Goal: Ask a question

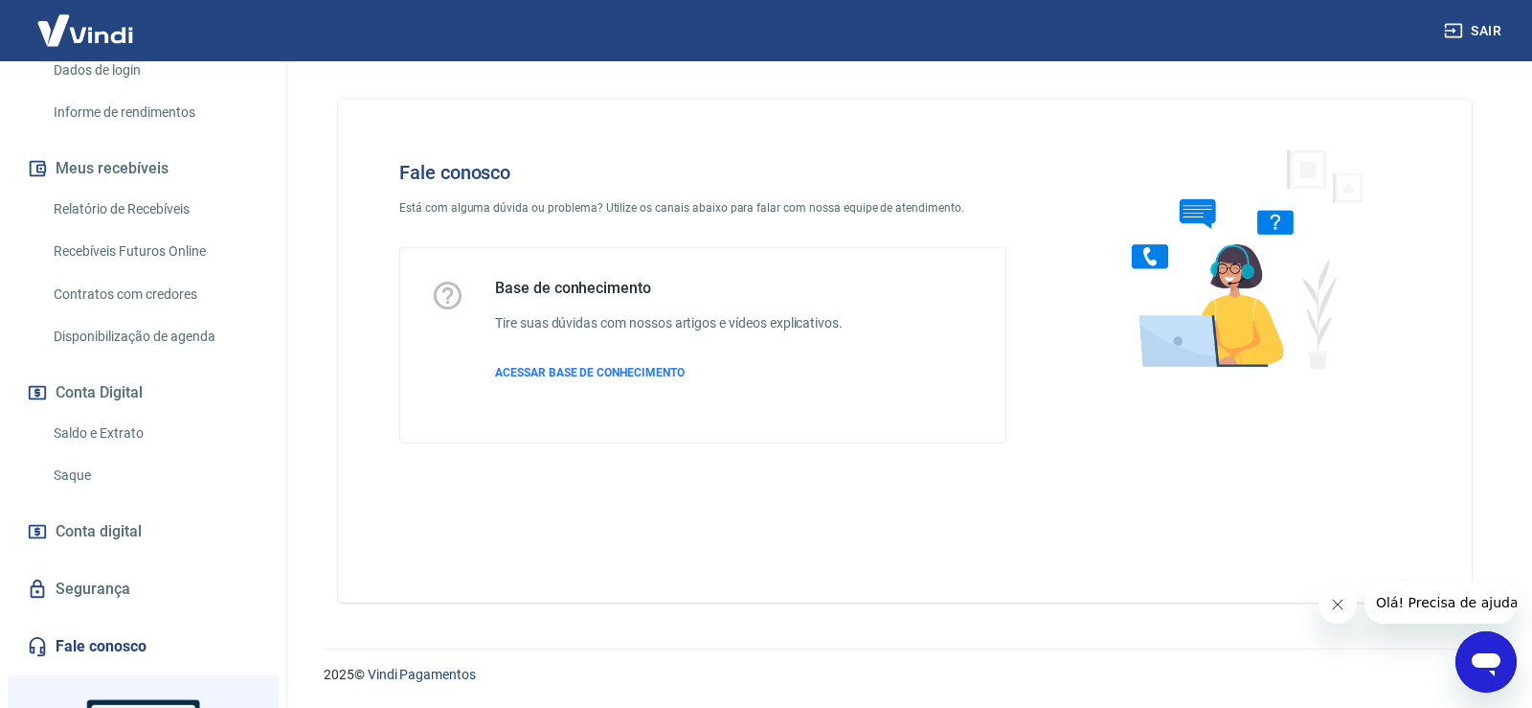
scroll to position [257, 0]
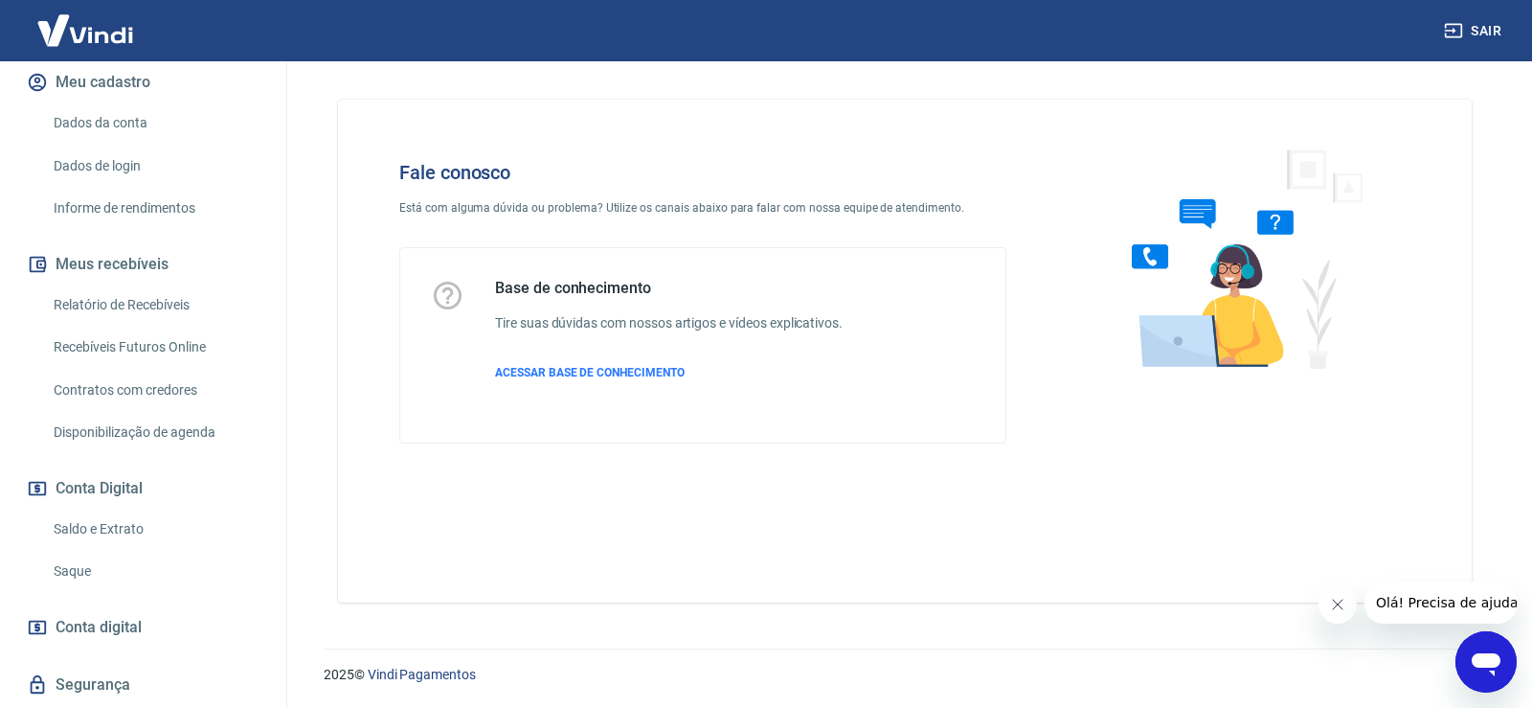
click at [1465, 657] on div "Abrir janela de mensagens" at bounding box center [1485, 661] width 57 height 57
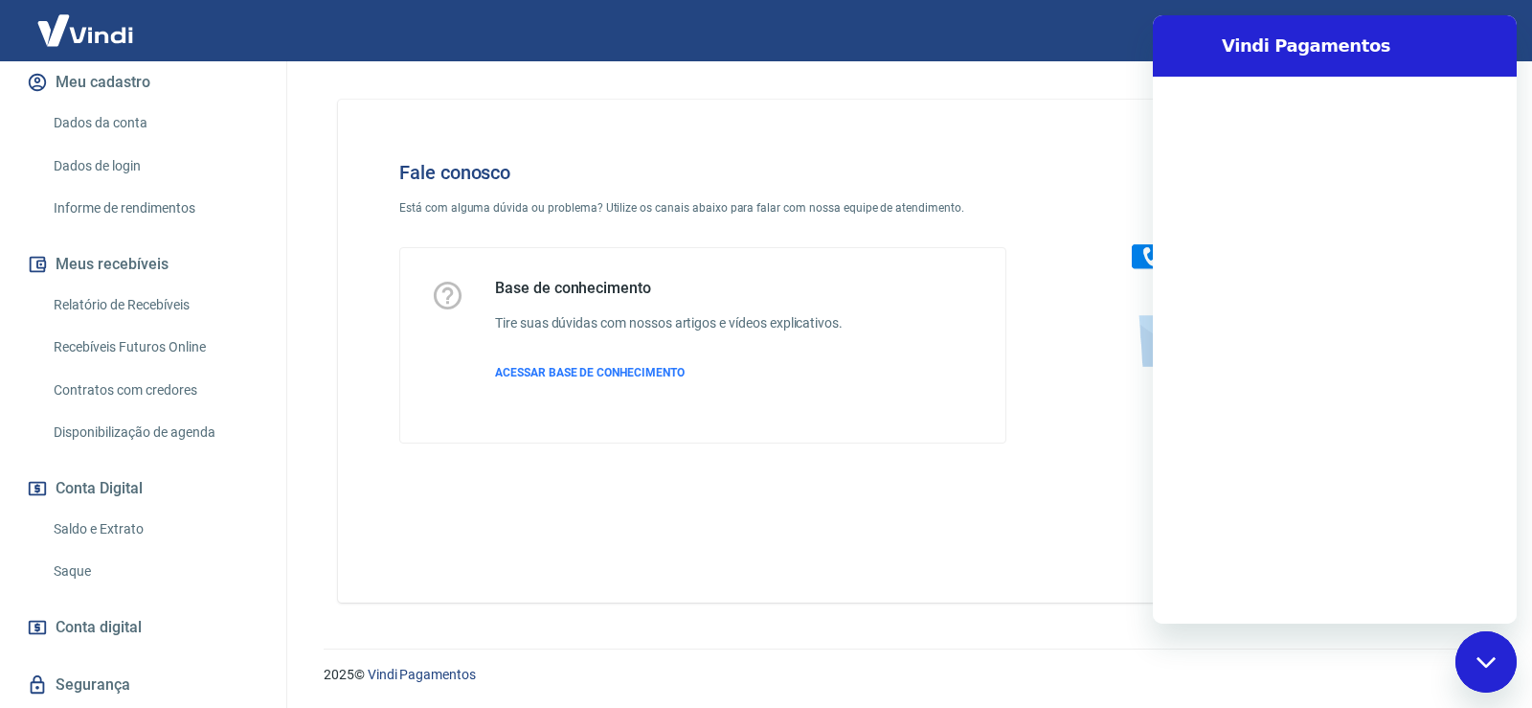
scroll to position [0, 0]
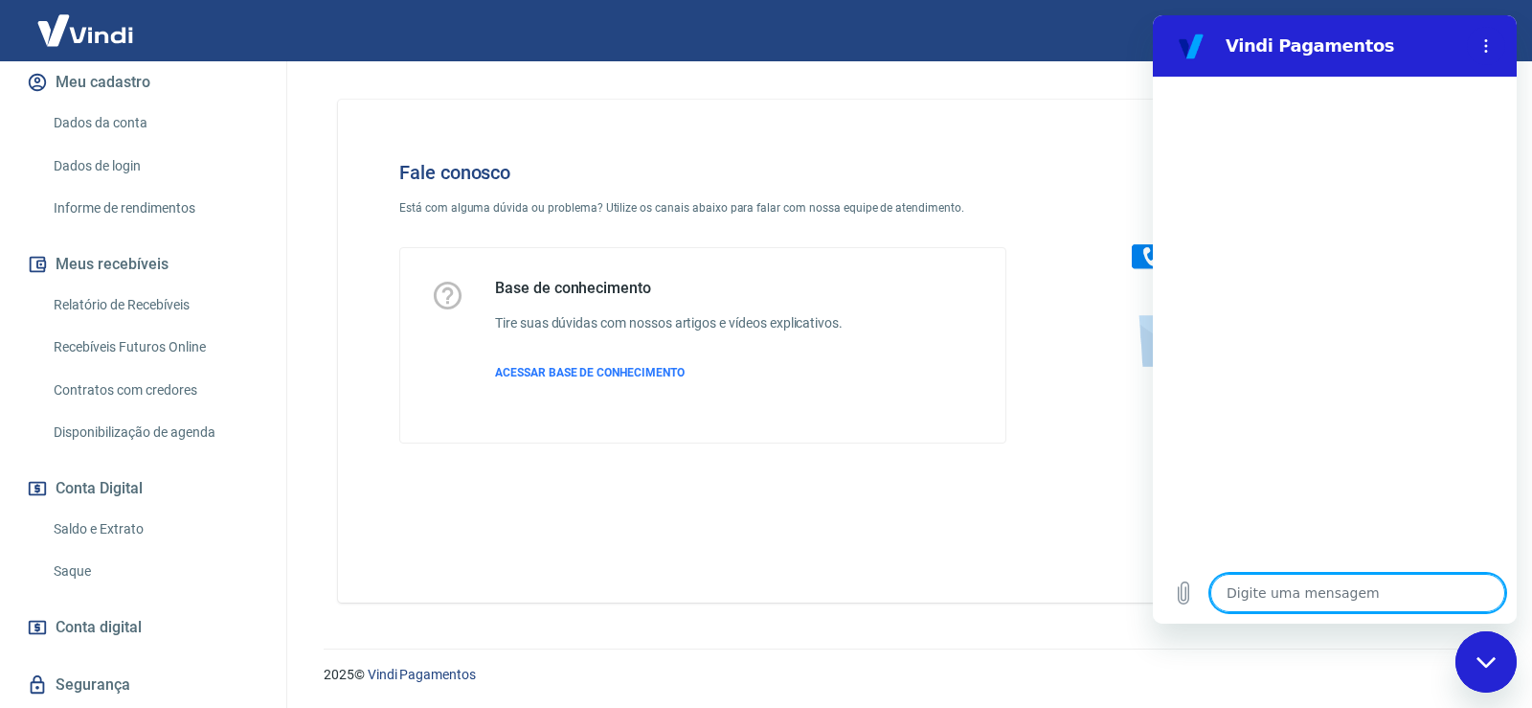
type textarea "b"
type textarea "x"
type textarea "bo"
type textarea "x"
type textarea "bom"
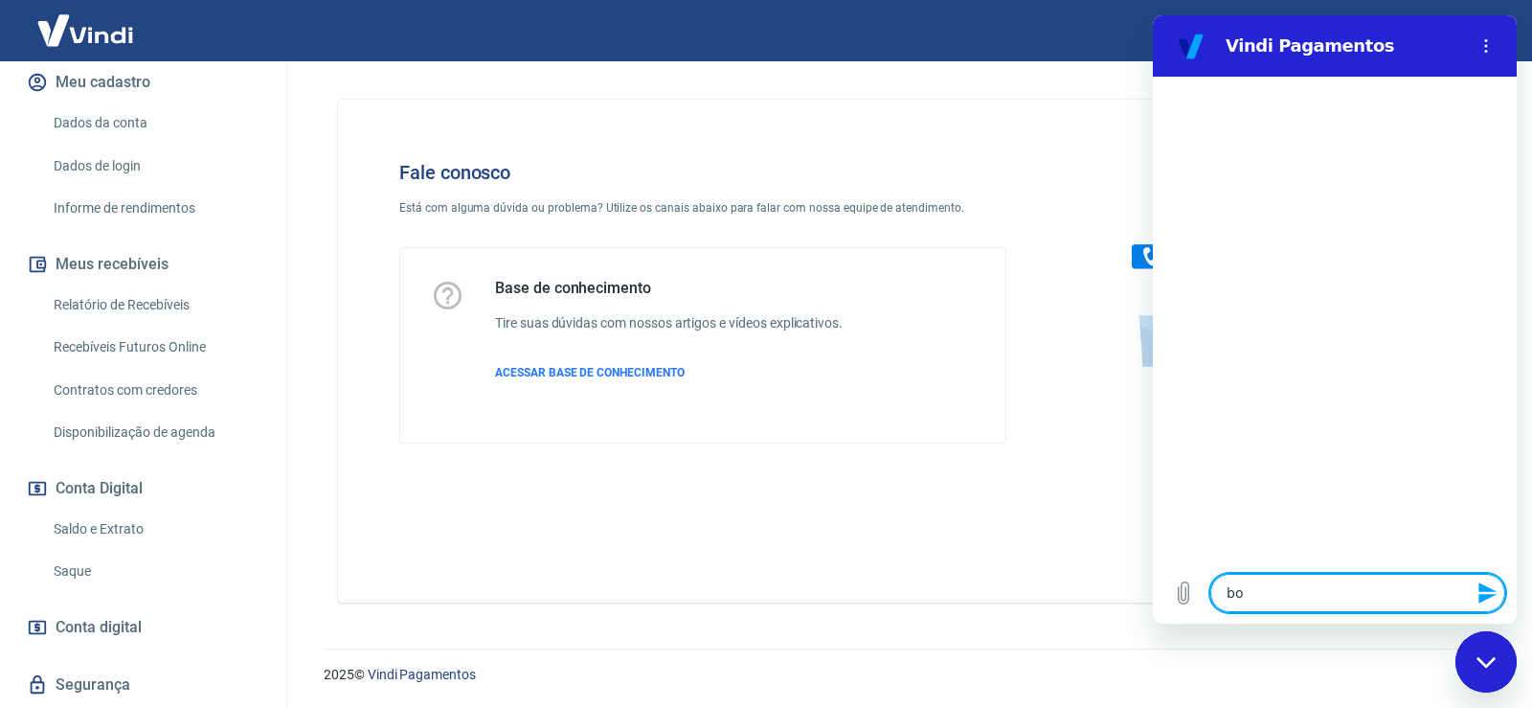
type textarea "x"
type textarea "bom"
type textarea "x"
type textarea "bom d"
type textarea "x"
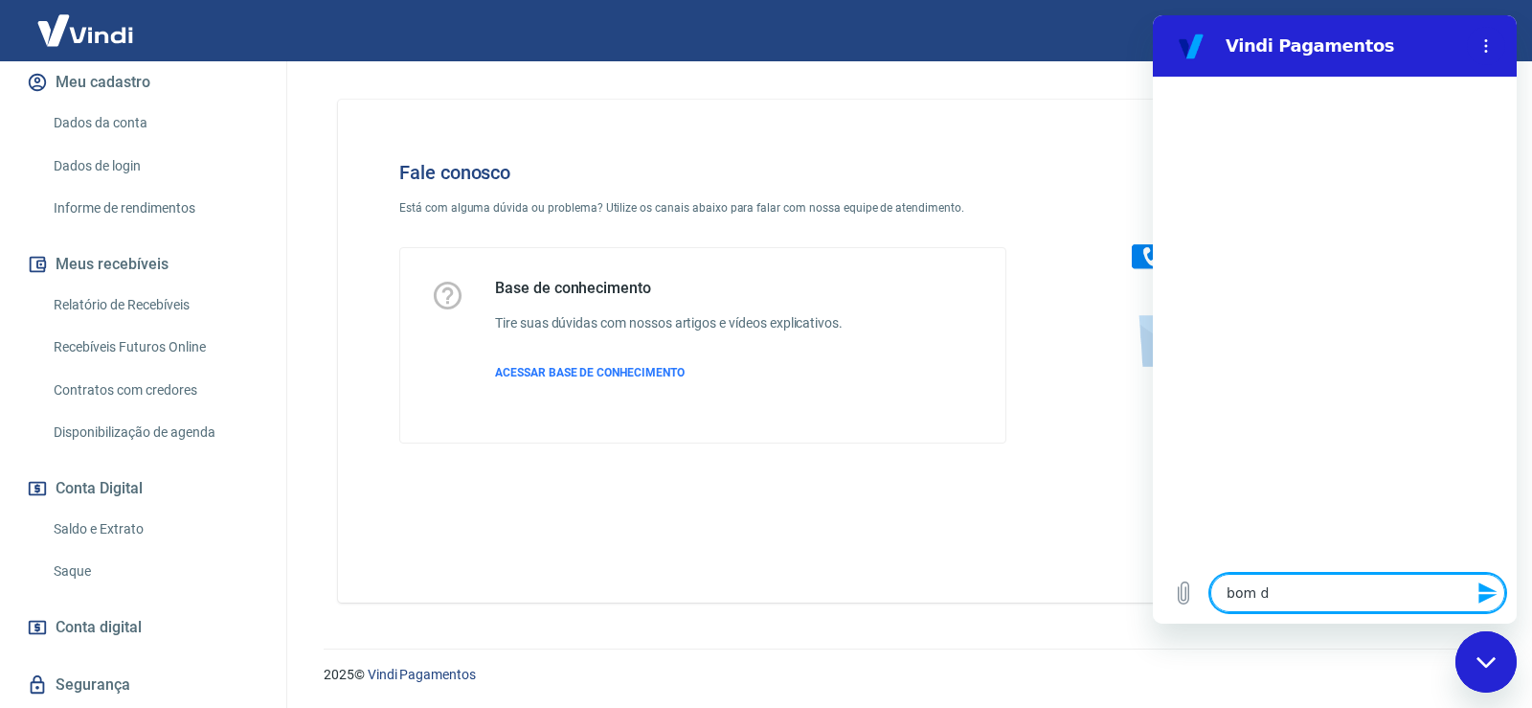
type textarea "bom di"
type textarea "x"
type textarea "bom dia"
type textarea "x"
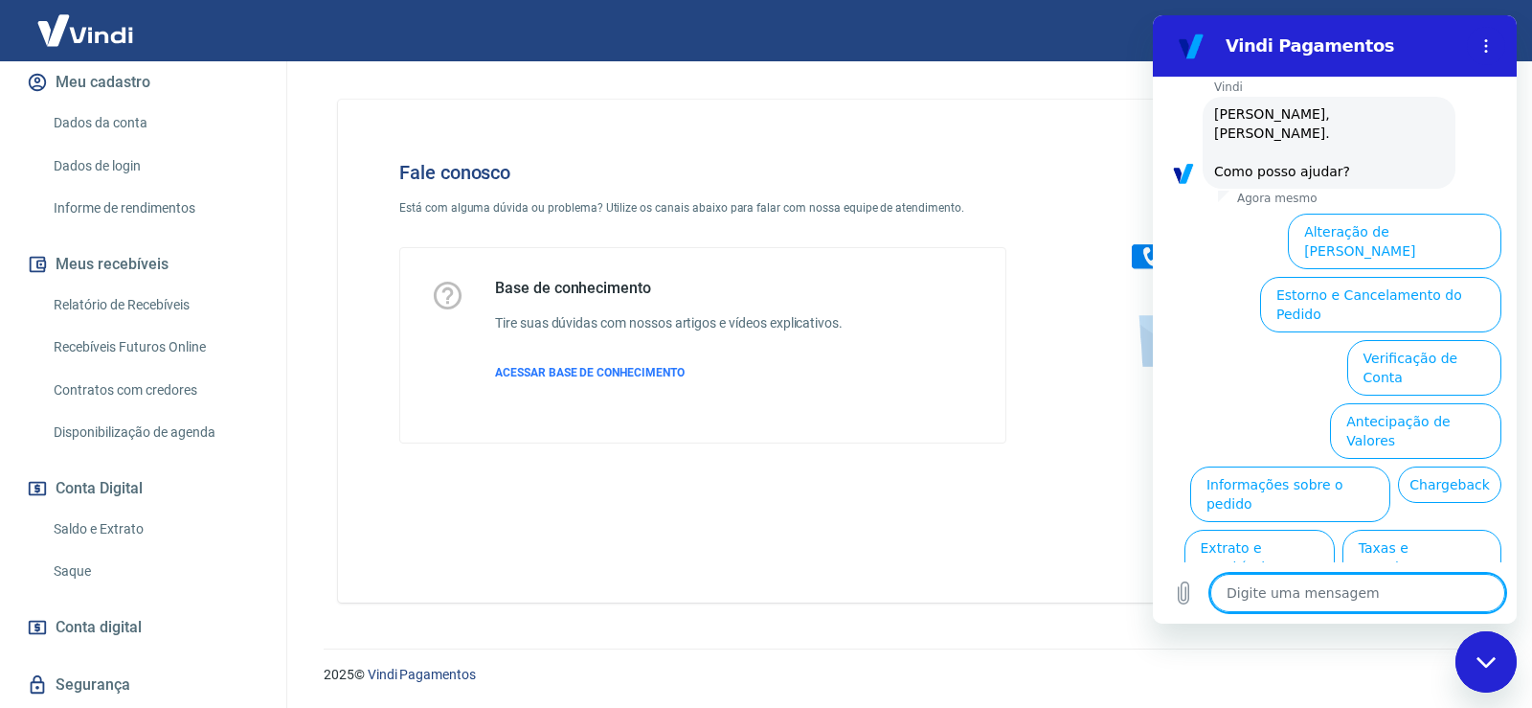
scroll to position [107, 0]
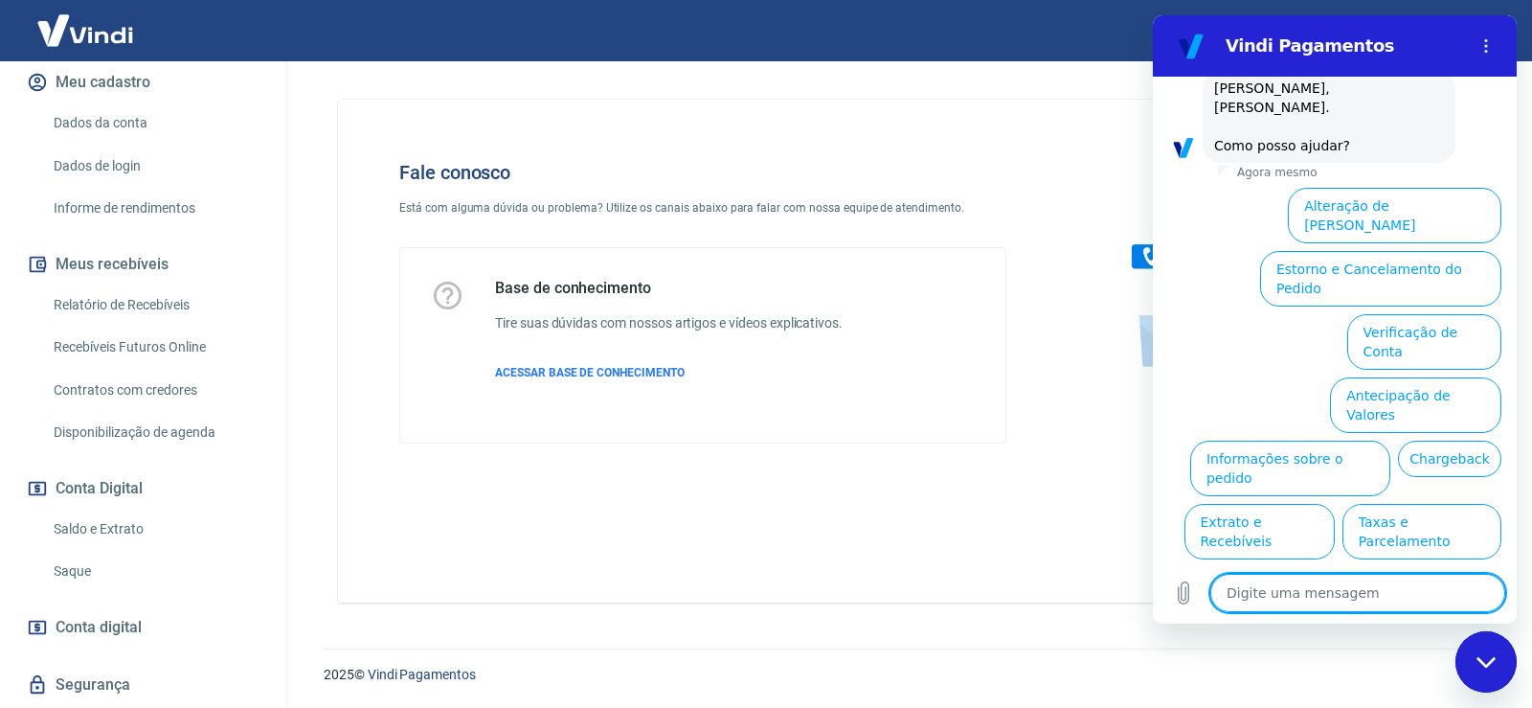
click at [1413, 630] on button "Assinaturas e Faturas Tray" at bounding box center [1409, 658] width 185 height 56
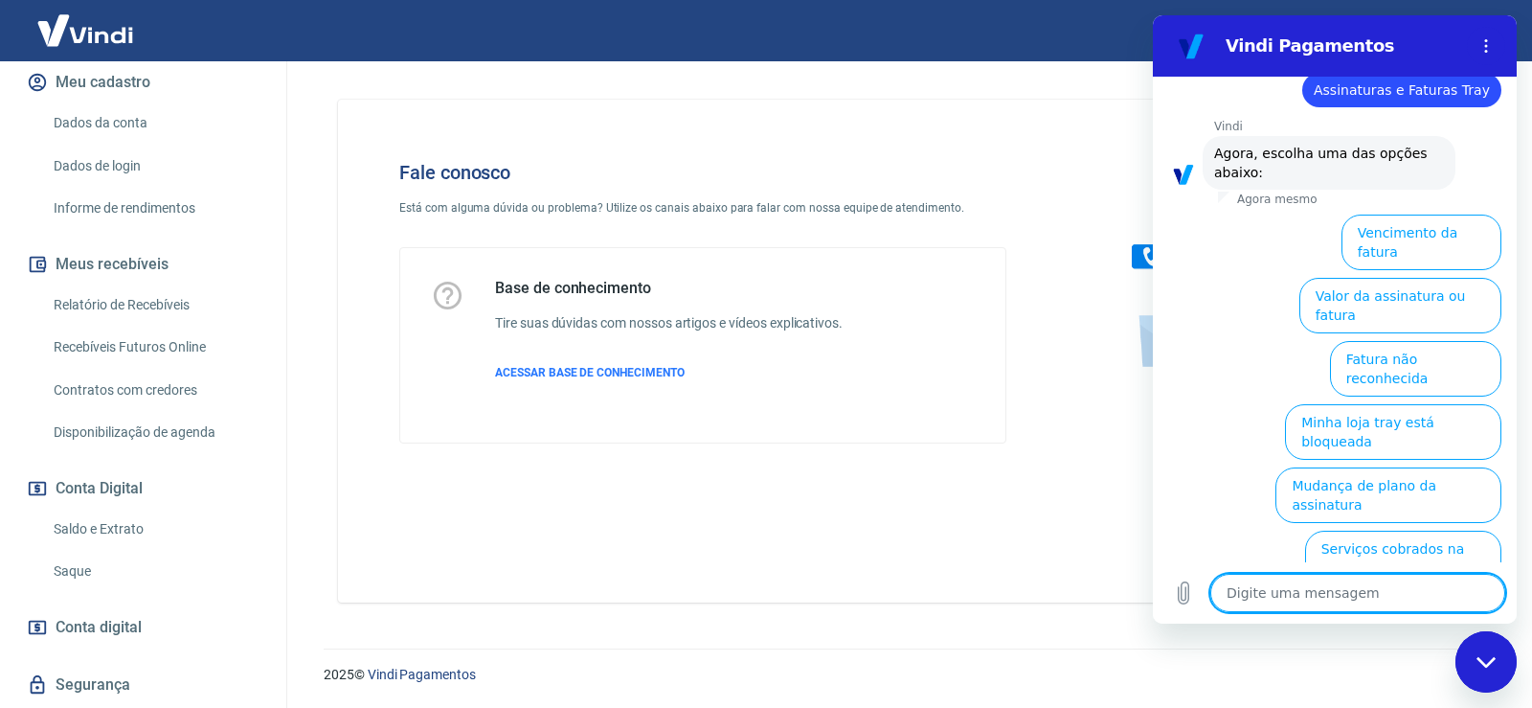
scroll to position [236, 0]
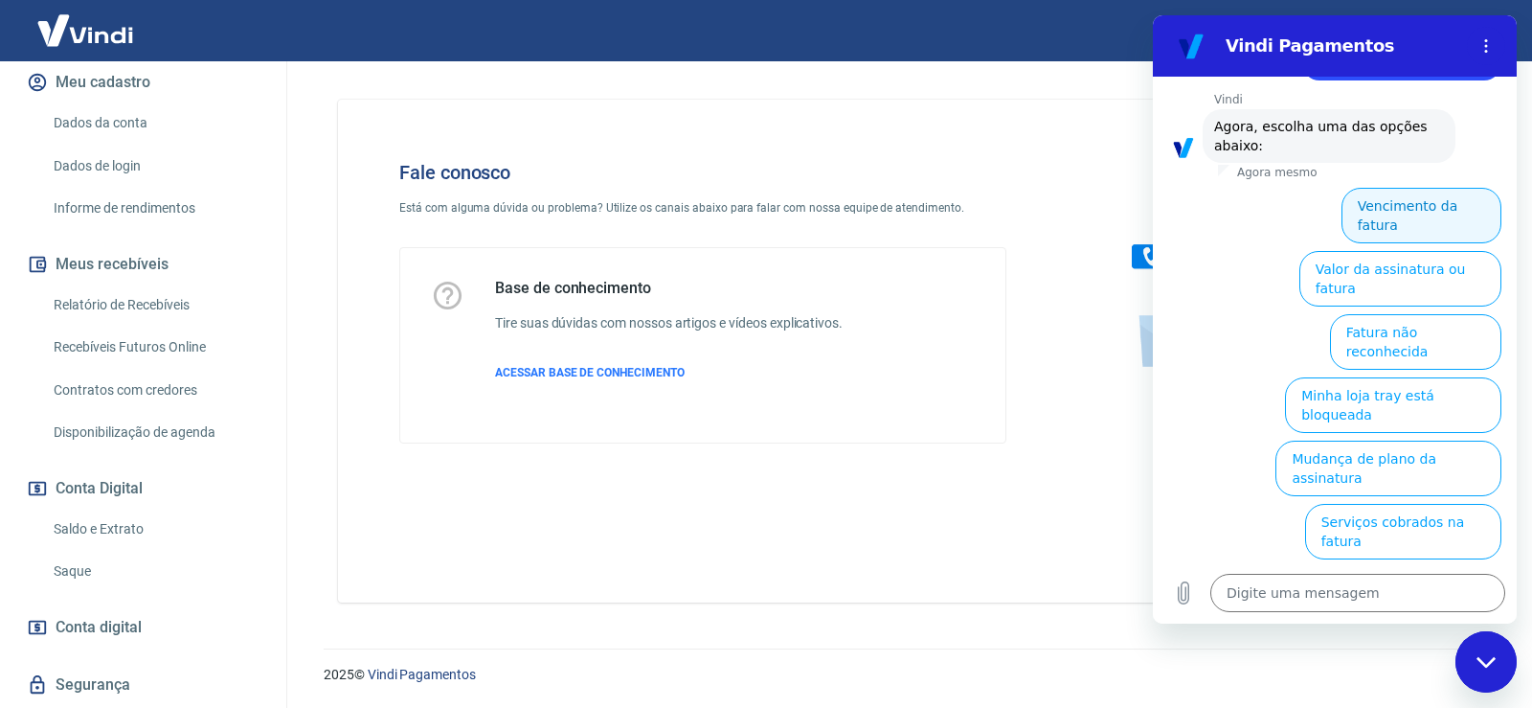
click at [1420, 191] on button "Vencimento da fatura" at bounding box center [1421, 216] width 160 height 56
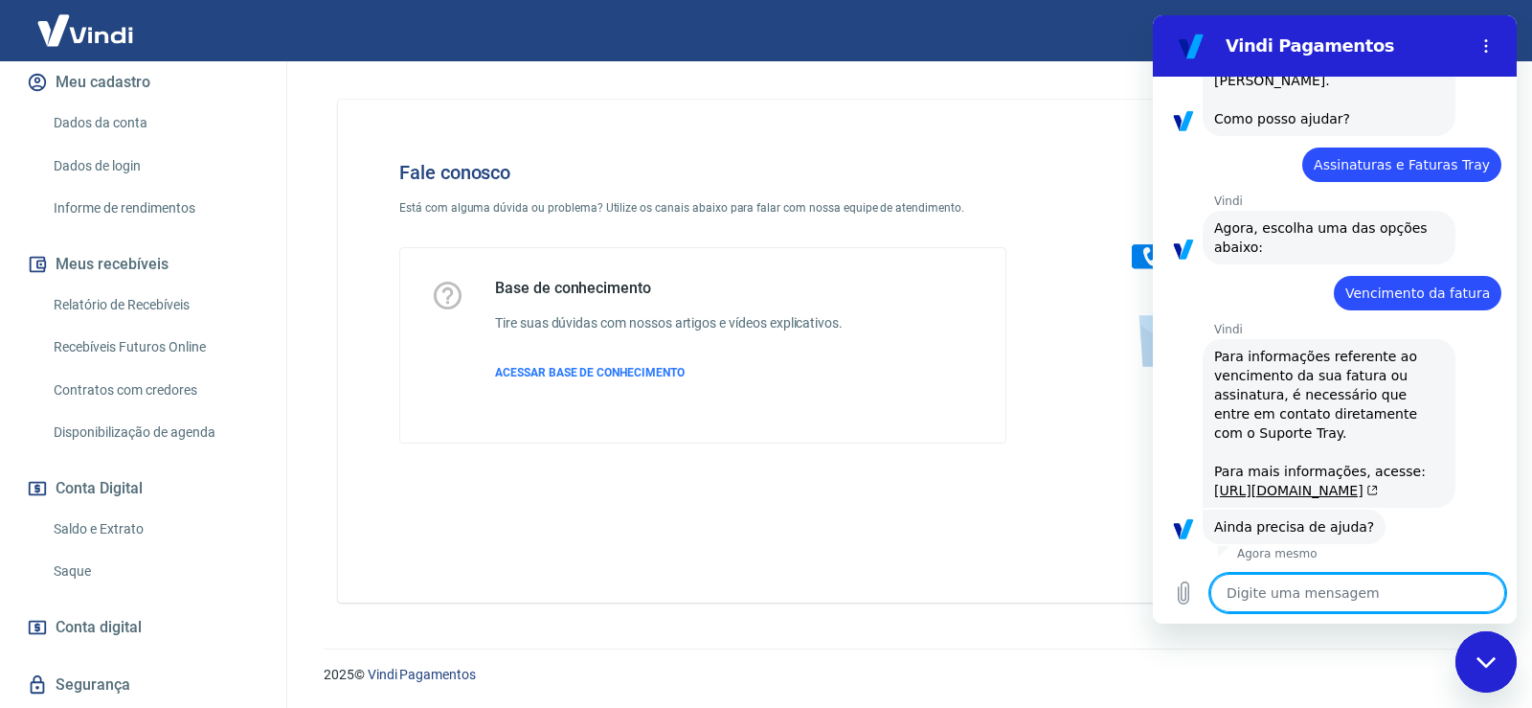
scroll to position [239, 0]
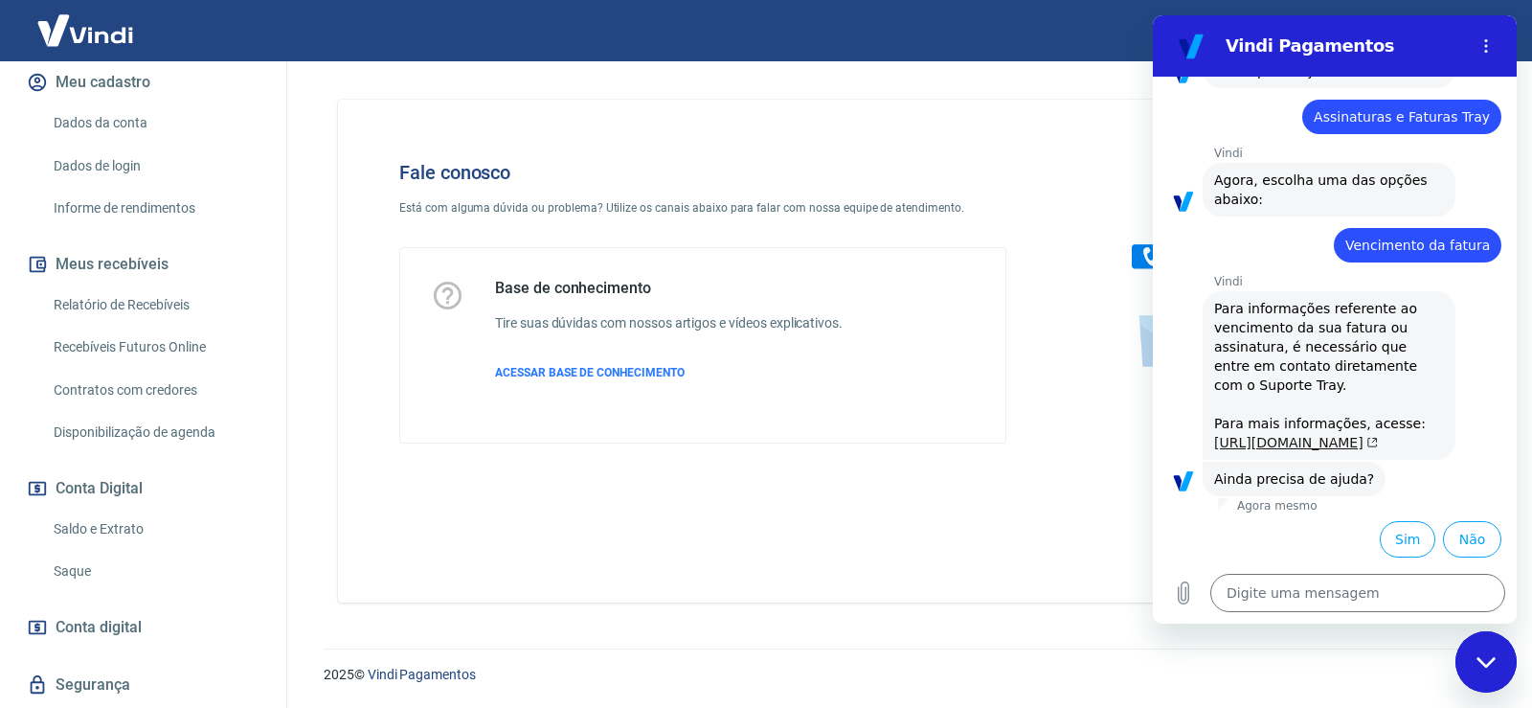
click at [1250, 435] on link "[URL][DOMAIN_NAME]" at bounding box center [1296, 442] width 164 height 15
click at [1380, 532] on button "Sim" at bounding box center [1408, 539] width 56 height 36
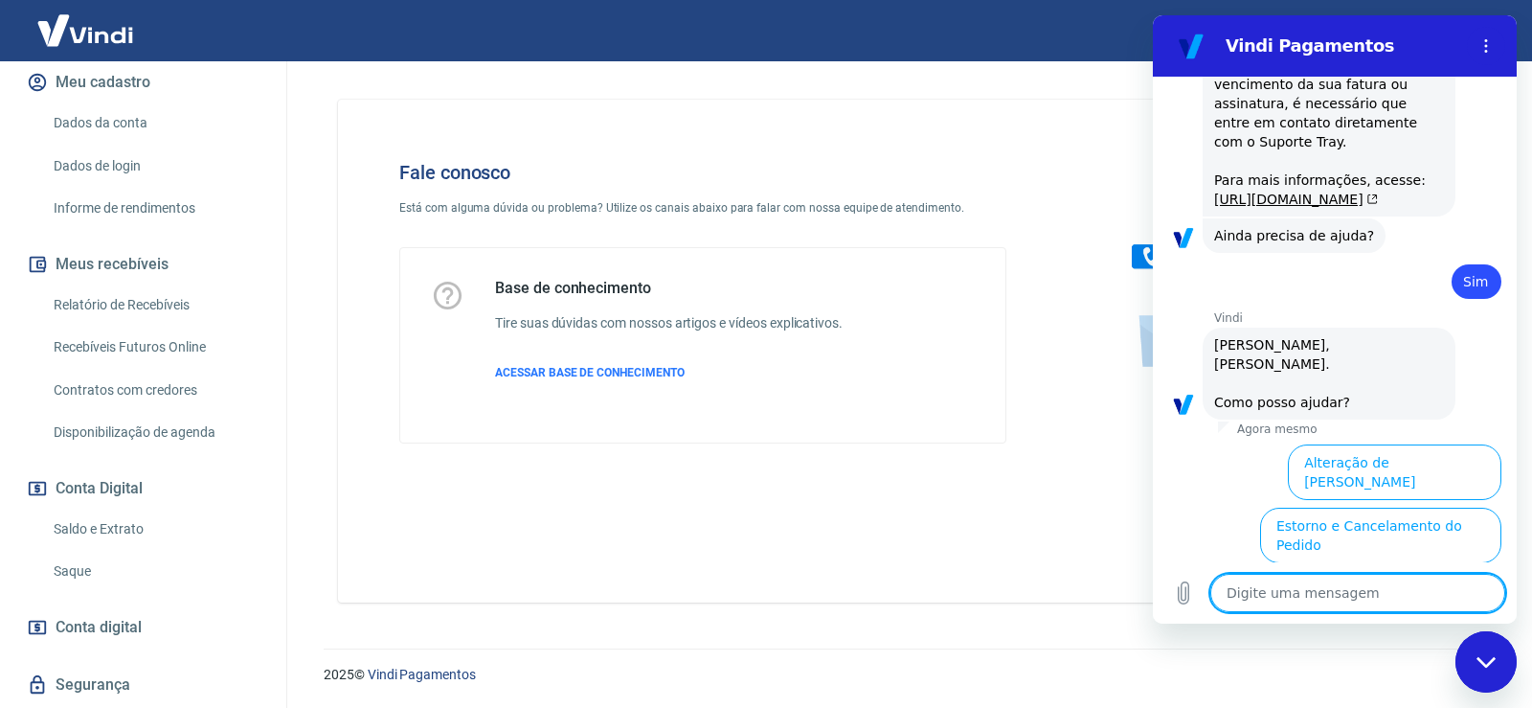
scroll to position [356, 0]
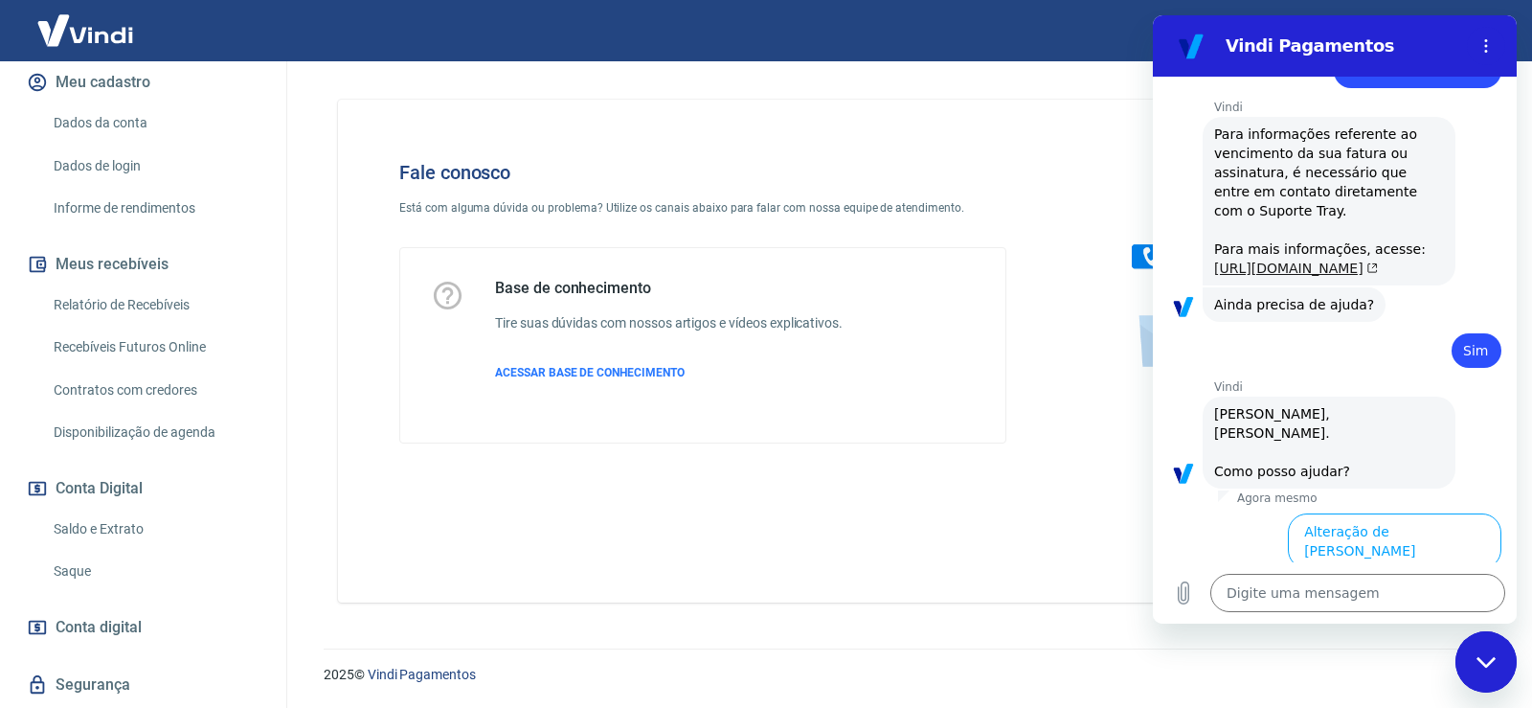
click at [1272, 276] on link "[URL][DOMAIN_NAME]" at bounding box center [1296, 267] width 164 height 15
type textarea "x"
